Goal: Task Accomplishment & Management: Use online tool/utility

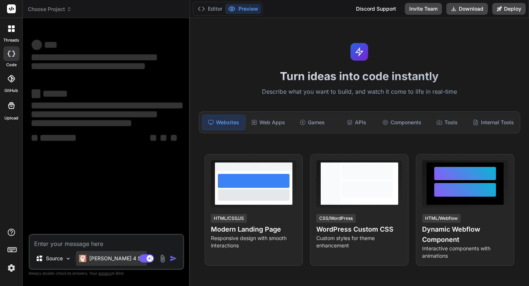
click at [99, 259] on p "[PERSON_NAME] 4 S.." at bounding box center [116, 258] width 55 height 7
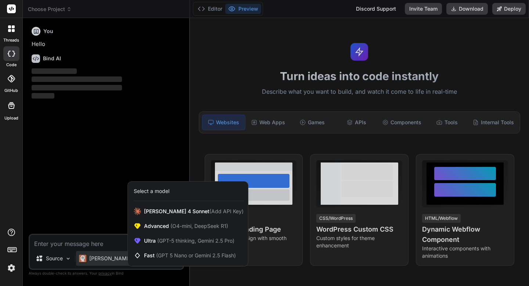
click at [99, 259] on div at bounding box center [264, 143] width 529 height 286
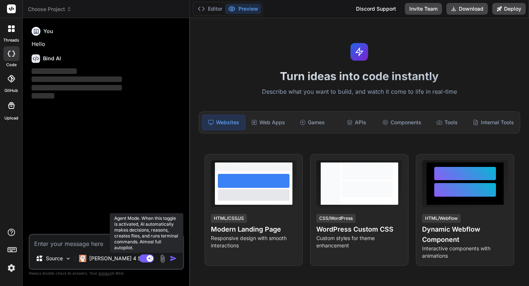
click at [149, 257] on rect at bounding box center [150, 258] width 7 height 7
type textarea "x"
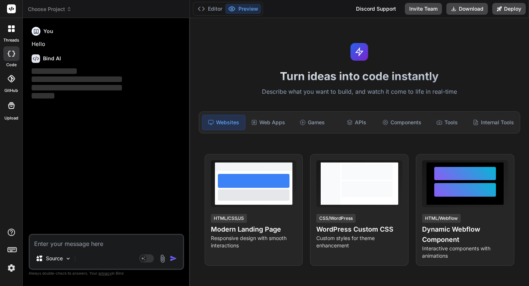
click at [50, 244] on textarea at bounding box center [106, 241] width 153 height 13
paste textarea "WordPress Directory Theme Creation Instructions Configuration Variables Please …"
type textarea "WordPress Directory Theme Creation Instructions Configuration Variables Please …"
type textarea "x"
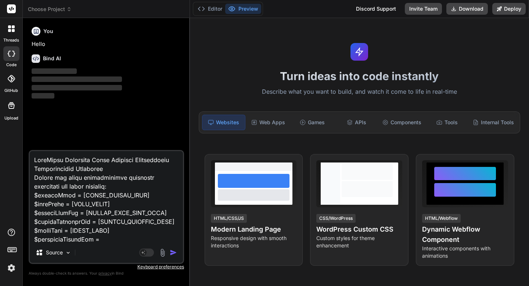
scroll to position [3080, 0]
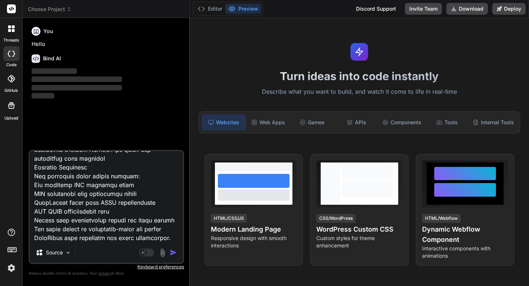
type textarea "WordPress Directory Theme Creation Instructions Configuration Variables Please …"
click at [173, 254] on img "button" at bounding box center [173, 252] width 7 height 7
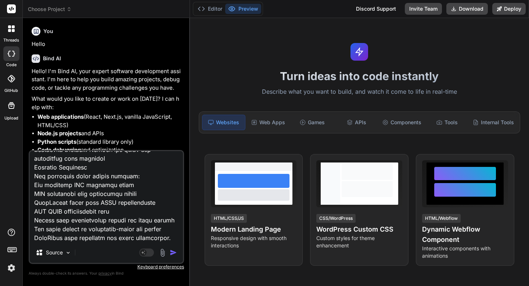
scroll to position [33, 0]
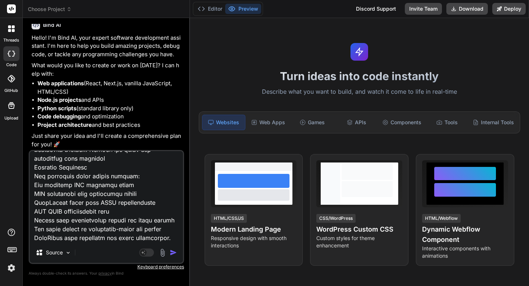
click at [171, 254] on img "button" at bounding box center [173, 252] width 7 height 7
type textarea "x"
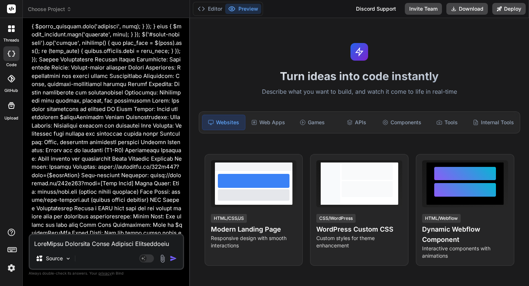
scroll to position [1366, 0]
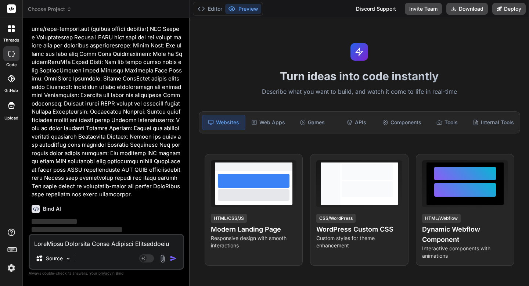
click at [119, 246] on textarea at bounding box center [106, 241] width 153 height 13
type textarea "y"
type textarea "x"
type textarea "ye"
type textarea "x"
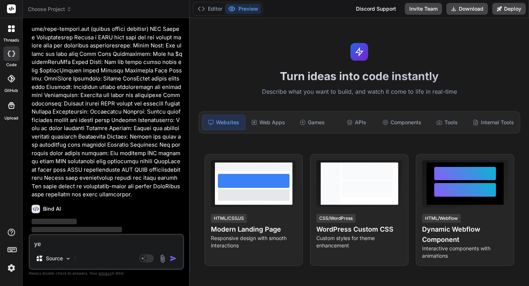
type textarea "yes"
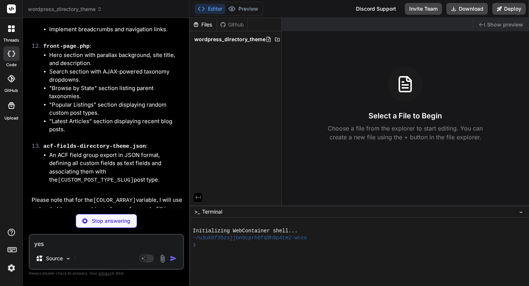
scroll to position [2212, 0]
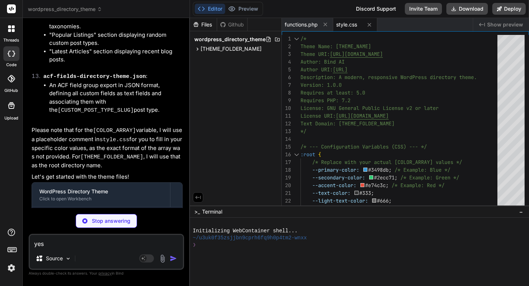
type textarea "x"
type textarea "});"
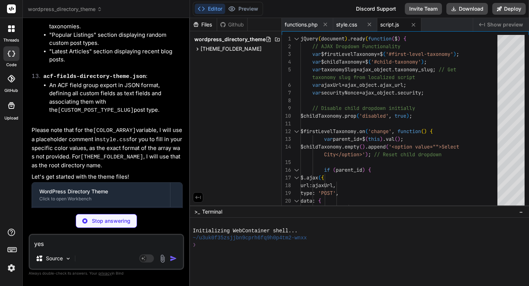
type textarea "x"
type textarea "</div><!-- .container --> </header><!-- #masthead --> <div id="content" class="…"
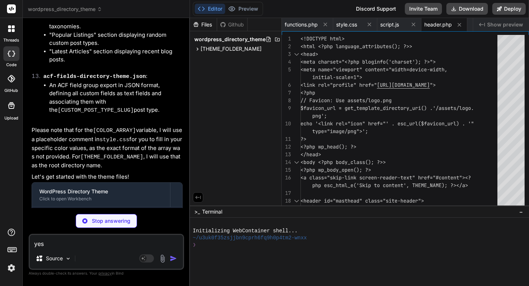
type textarea "x"
type textarea "(get_bloginfo('name')); ?>. All rights reserved. </div><!-- .site-info --> </di…"
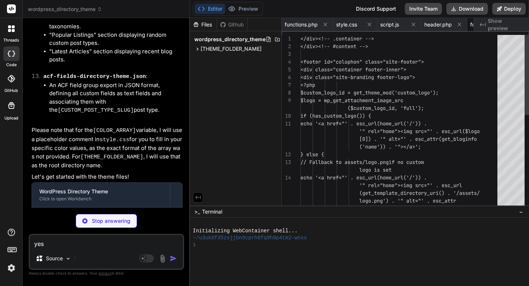
scroll to position [0, 38]
type textarea "x"
type textarea "<?php endif; ?> </div><!-- .card-grid --> </main><!-- #main --> <?php get_foote…"
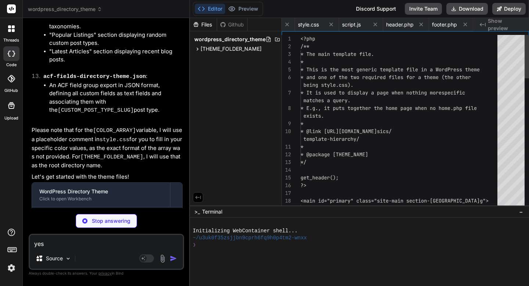
scroll to position [0, 82]
type textarea "x"
type textarea "</main><!-- #main --> <?php get_footer();"
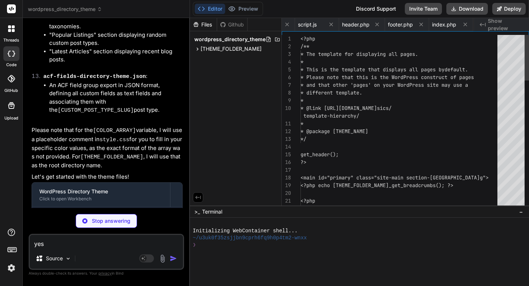
scroll to position [0, 126]
type textarea "x"
type textarea "?> </main><!-- #main --> <?php get_footer();"
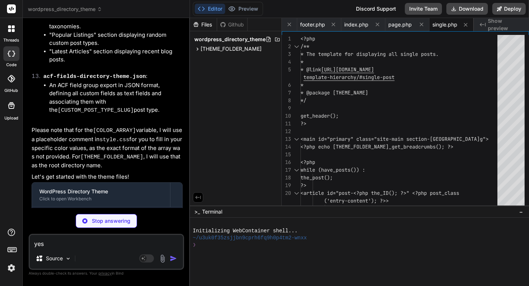
type textarea "x"
type textarea "<?php endif; ?> </header><!-- .page-header --> </main><!-- #main --> <?php get_…"
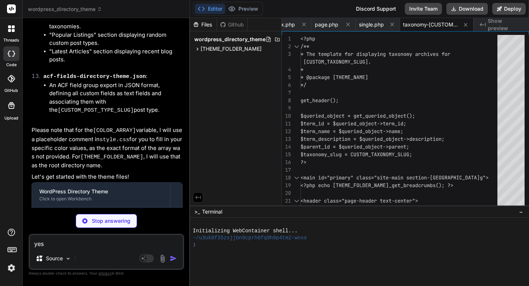
type textarea "x"
type textarea "</main><!-- #main --> <?php endwhile; // End of the loop. get_footer();"
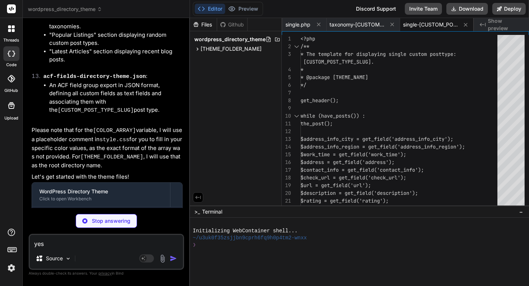
type textarea "x"
type textarea "</section> </main><!-- #main --> <?php get_footer();"
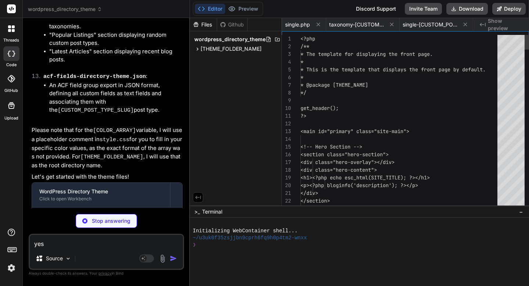
scroll to position [0, 373]
type textarea "x"
type textarea "yes"
type textarea "x"
type textarea ""active": true, "description": "", "show_in_rest": true, "acf_json_sync": true …"
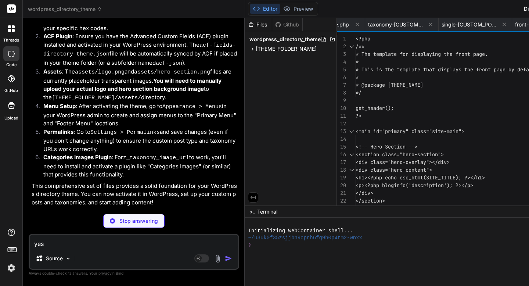
type textarea "x"
